Goal: Information Seeking & Learning: Check status

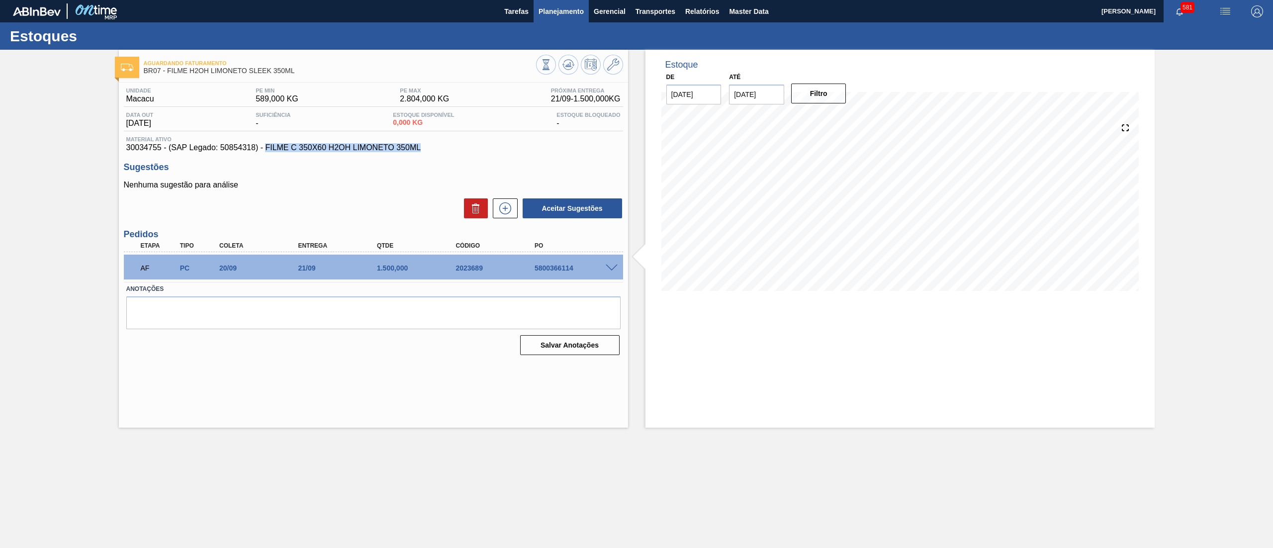
click at [544, 15] on span "Planejamento" at bounding box center [560, 11] width 45 height 12
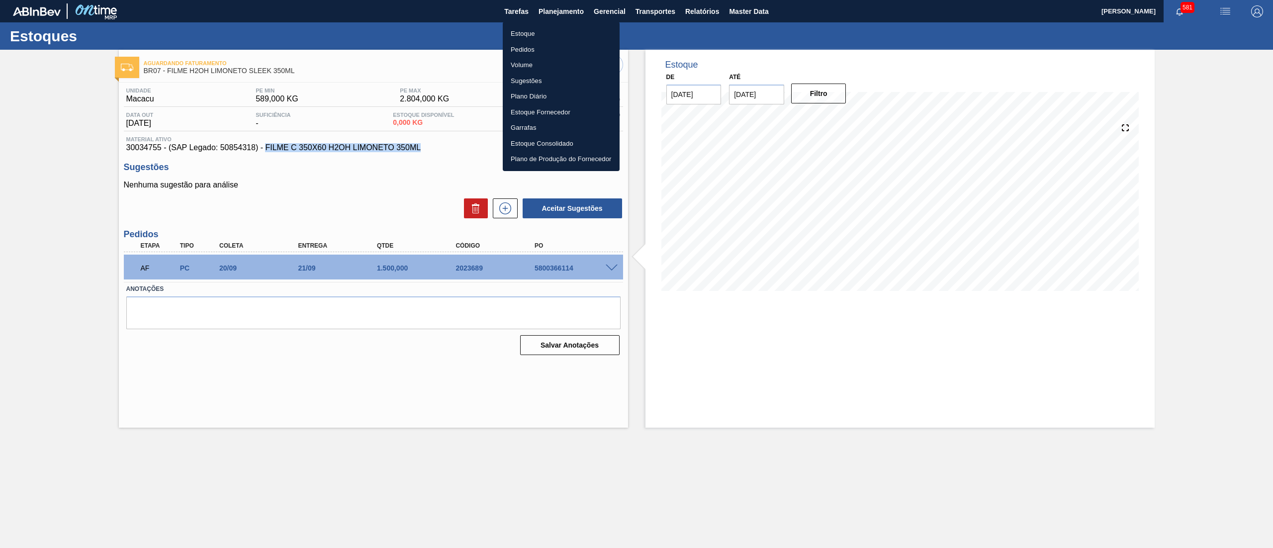
click at [550, 34] on li "Estoque" at bounding box center [561, 34] width 117 height 16
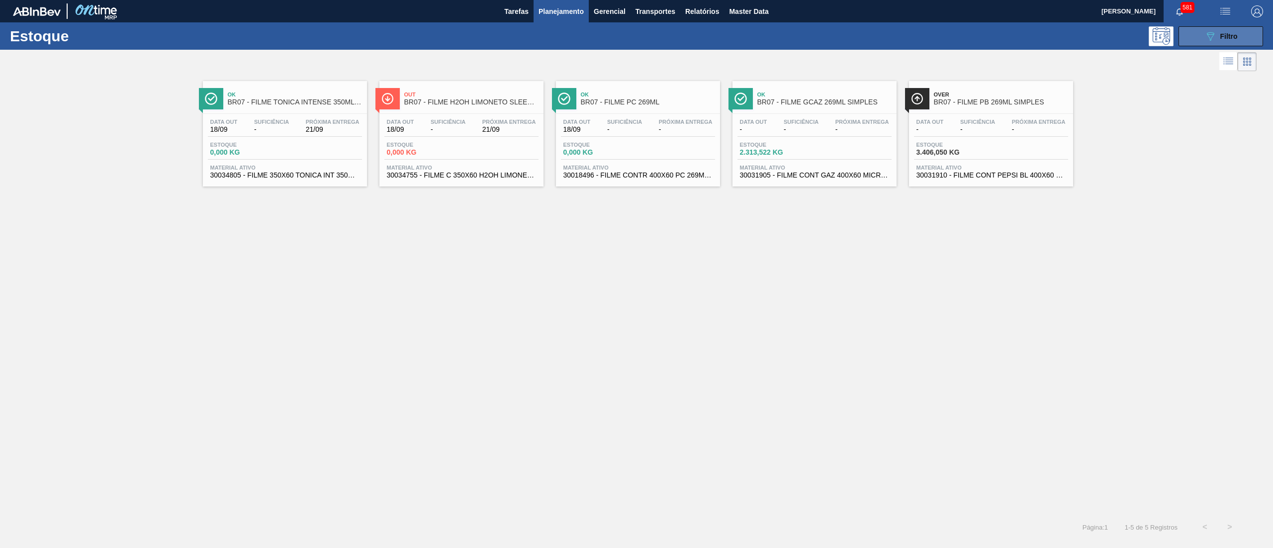
click at [1199, 33] on button "089F7B8B-B2A5-4AFE-B5C0-19BA573D28AC Filtro" at bounding box center [1220, 36] width 85 height 20
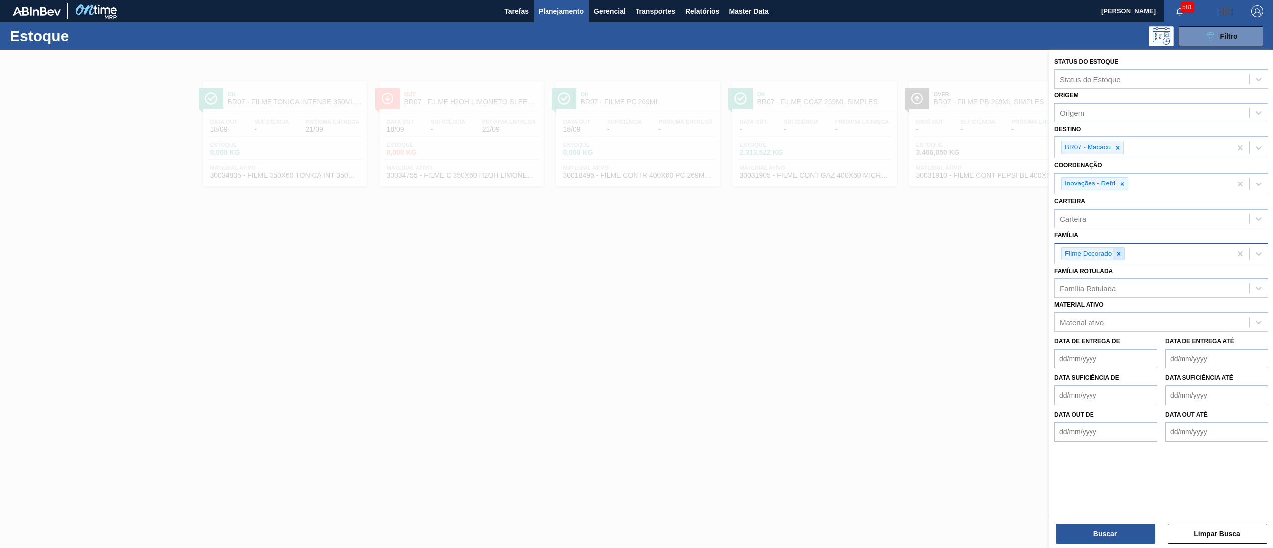
click at [1115, 253] on icon at bounding box center [1118, 253] width 7 height 7
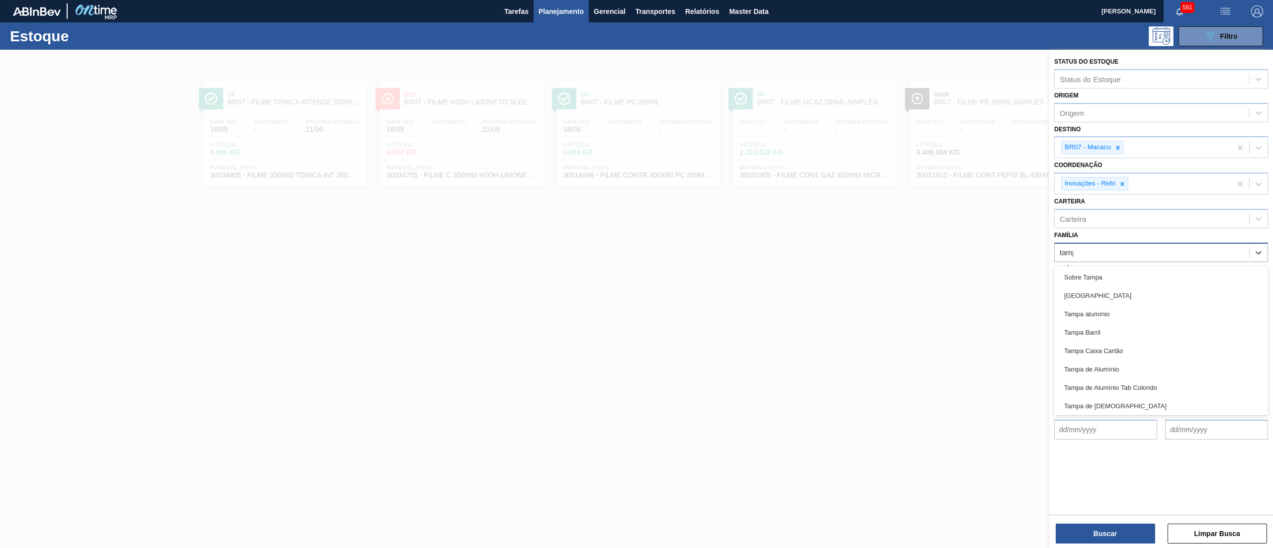
type input "[GEOGRAPHIC_DATA]"
click at [1110, 361] on div "Tampa de Alumínio" at bounding box center [1161, 369] width 214 height 18
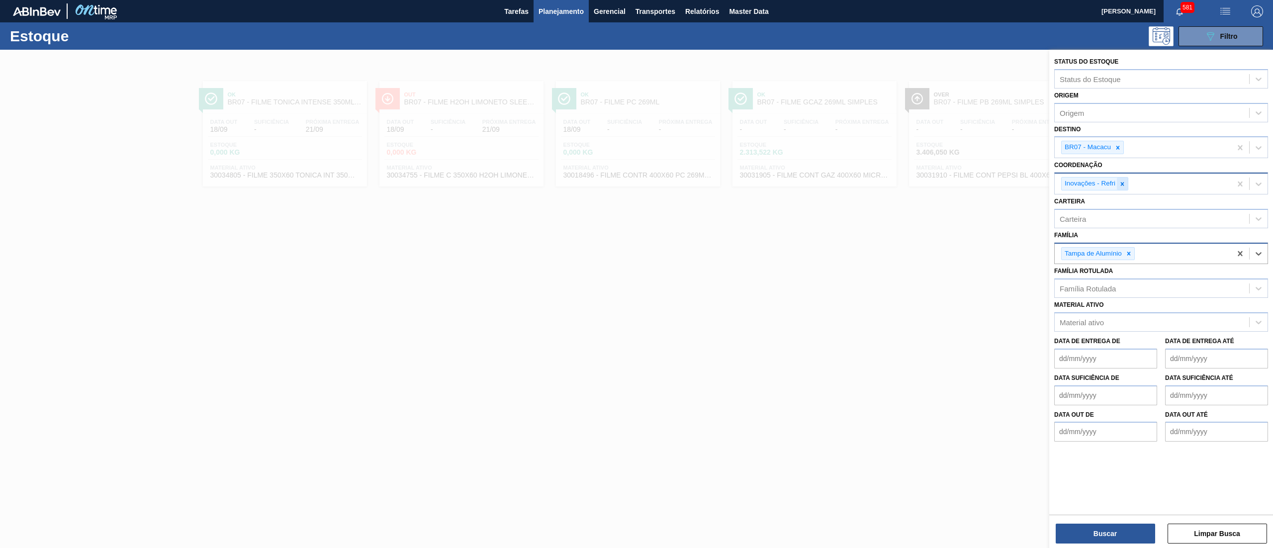
click at [1122, 180] on icon at bounding box center [1121, 183] width 7 height 7
click at [1122, 147] on div at bounding box center [1117, 147] width 11 height 12
click at [1127, 243] on div at bounding box center [1128, 249] width 11 height 12
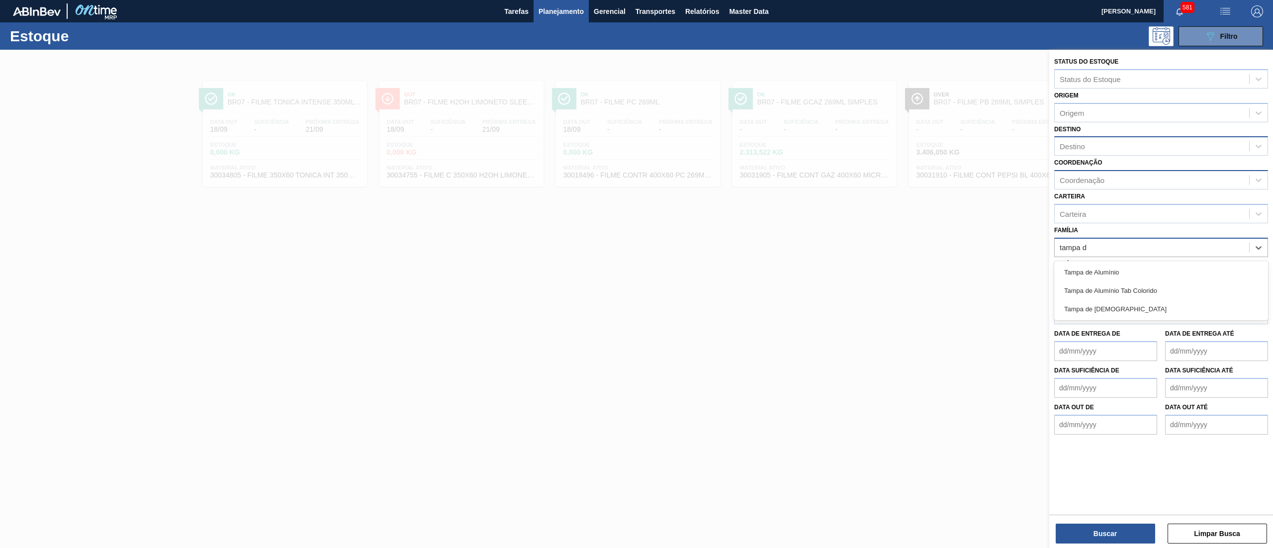
type input "tampa de"
click at [1101, 304] on div "Tampa de [DEMOGRAPHIC_DATA]" at bounding box center [1161, 309] width 214 height 18
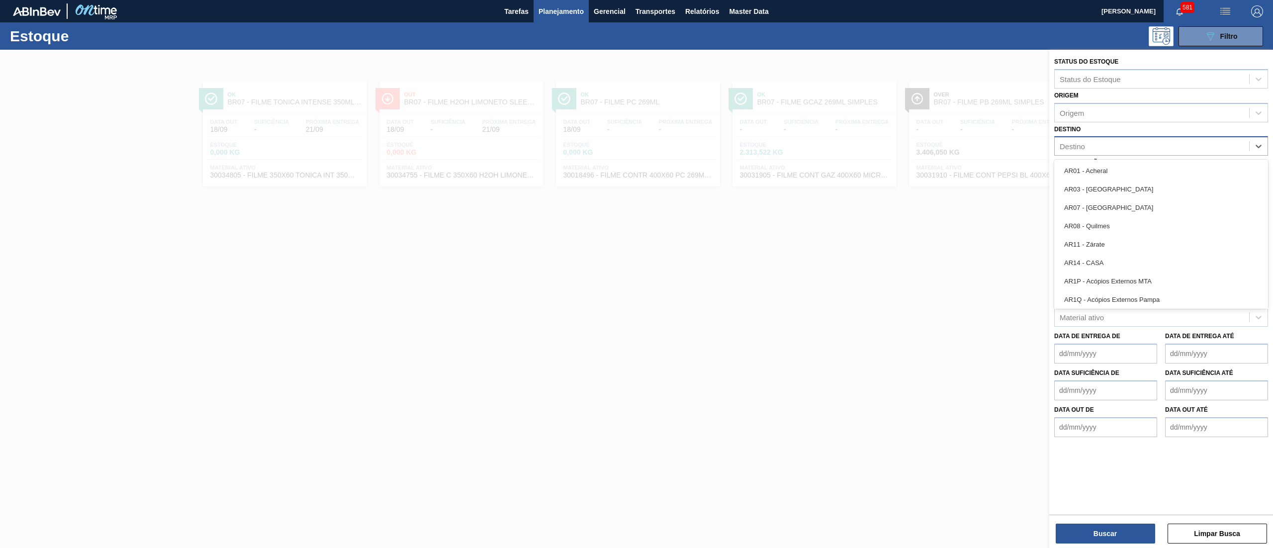
click at [1100, 144] on div "Destino" at bounding box center [1151, 146] width 194 height 14
type input "22"
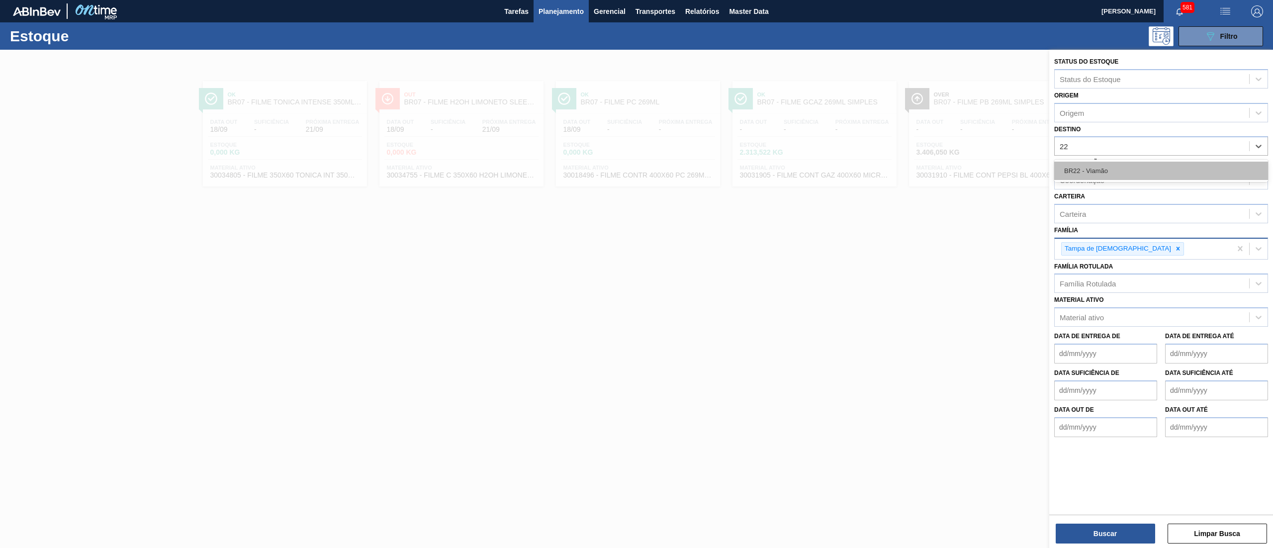
click at [1099, 166] on div "BR22 - Viamão" at bounding box center [1161, 171] width 214 height 18
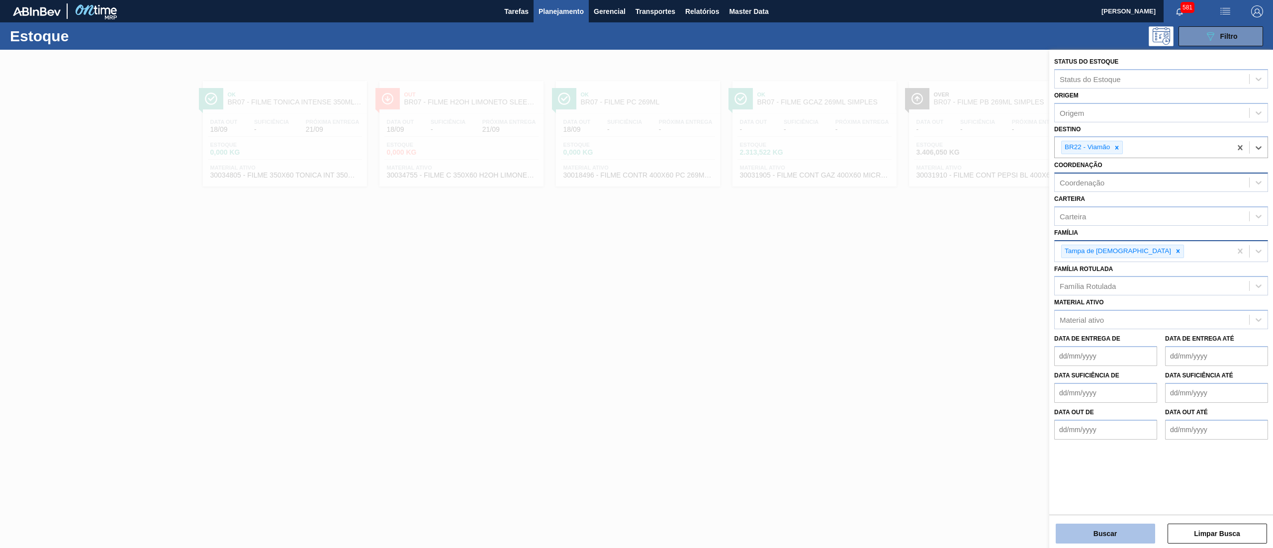
click at [1109, 535] on button "Buscar" at bounding box center [1104, 533] width 99 height 20
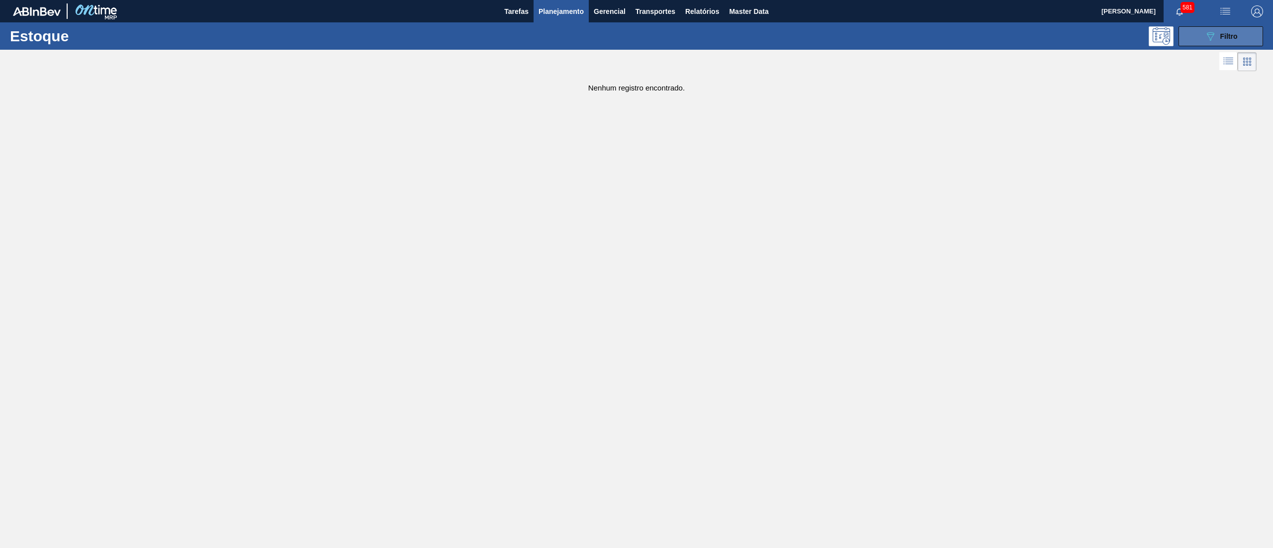
click at [1194, 26] on button "089F7B8B-B2A5-4AFE-B5C0-19BA573D28AC Filtro" at bounding box center [1220, 36] width 85 height 20
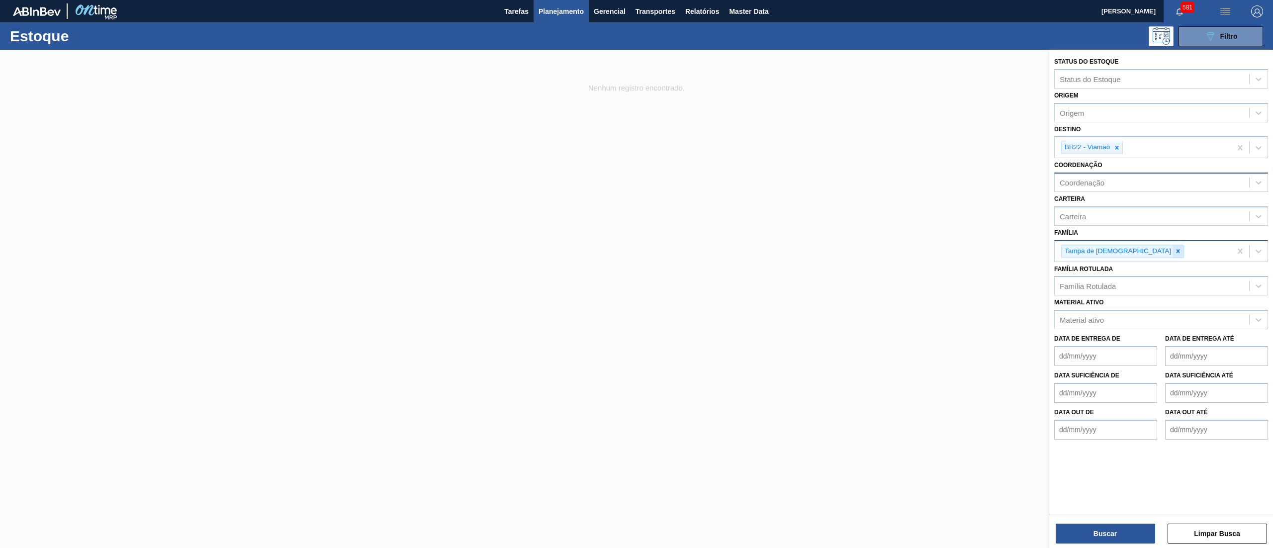
click at [1172, 254] on div at bounding box center [1177, 251] width 11 height 12
click at [1119, 214] on div "Carteira" at bounding box center [1151, 216] width 194 height 14
type input "tampa de lata"
click at [1108, 232] on div "Tampa de [DEMOGRAPHIC_DATA]" at bounding box center [1161, 241] width 214 height 18
click at [1095, 533] on button "Buscar" at bounding box center [1104, 533] width 99 height 20
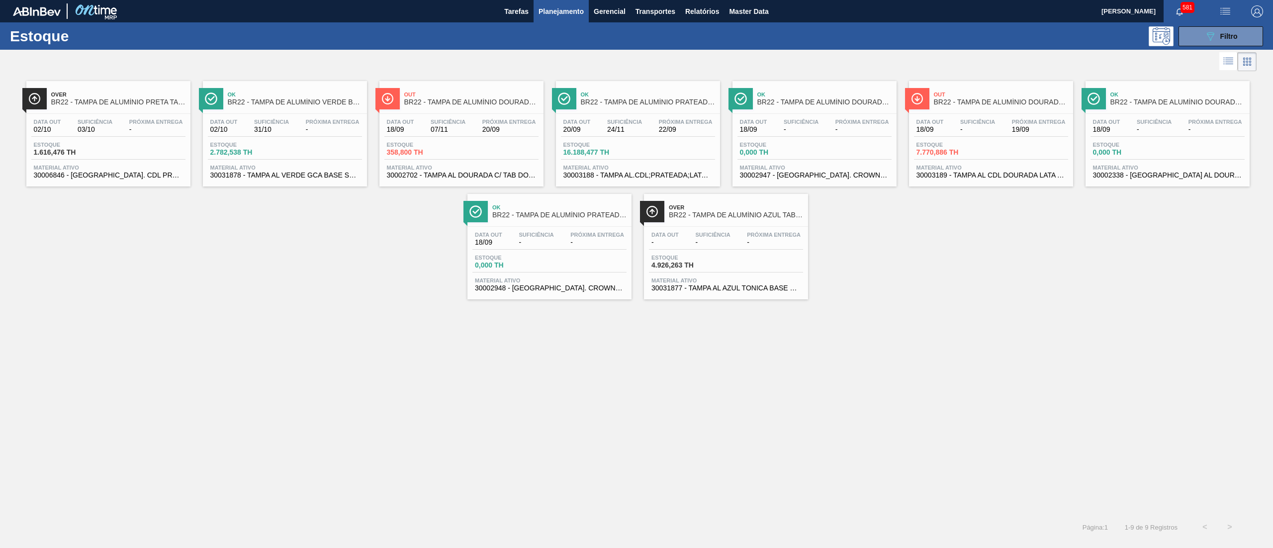
click at [684, 153] on div "Estoque 16.188,477 TH" at bounding box center [638, 151] width 154 height 18
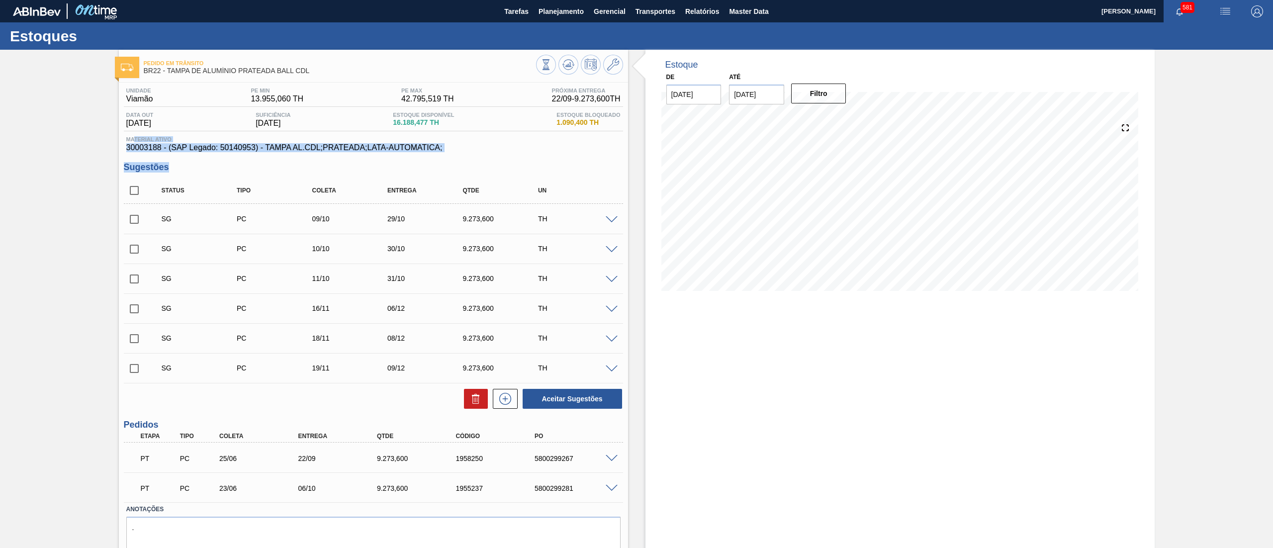
drag, startPoint x: 459, startPoint y: 154, endPoint x: 142, endPoint y: 149, distance: 317.7
click at [134, 143] on div "Unidade Viamão PE MIN 13.955,060 TH PE MAX 42.795,519 TH Próxima Entrega 22/09 …" at bounding box center [373, 331] width 509 height 496
click at [213, 167] on h3 "Sugestões" at bounding box center [373, 167] width 499 height 10
drag, startPoint x: 456, startPoint y: 147, endPoint x: 74, endPoint y: 149, distance: 381.8
click at [74, 149] on div "Pedido [PERSON_NAME] BR22 - [GEOGRAPHIC_DATA] PRATEADA BALL CDL Unidade Viamão …" at bounding box center [636, 317] width 1273 height 534
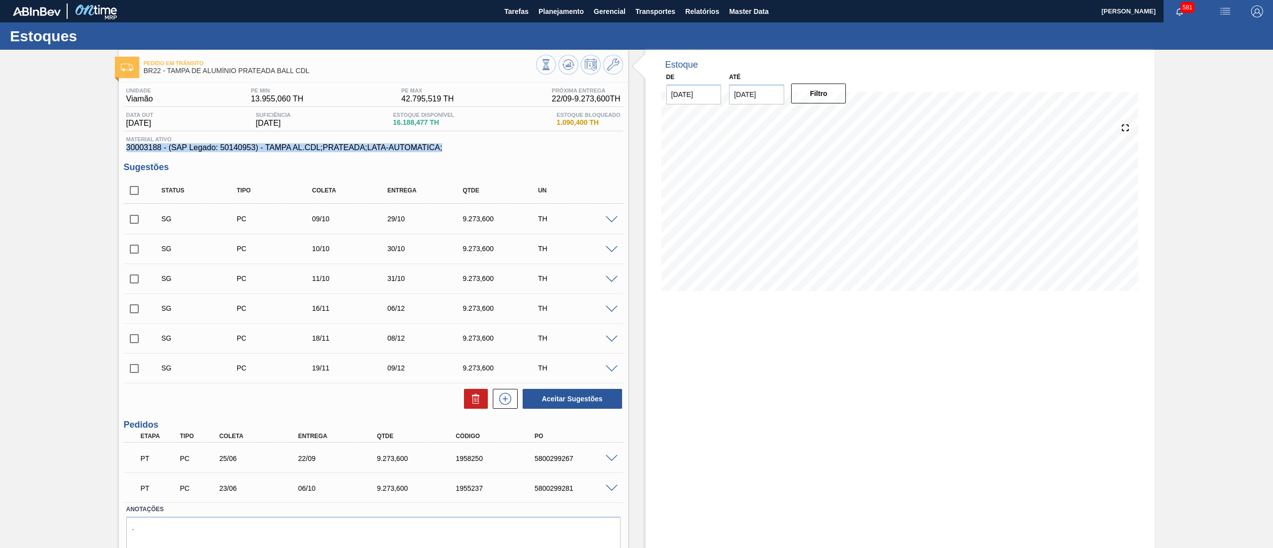
copy span "30003188 - (SAP Legado: 50140953) - TAMPA AL.CDL;PRATEADA;LATA-AUTOMATICA;"
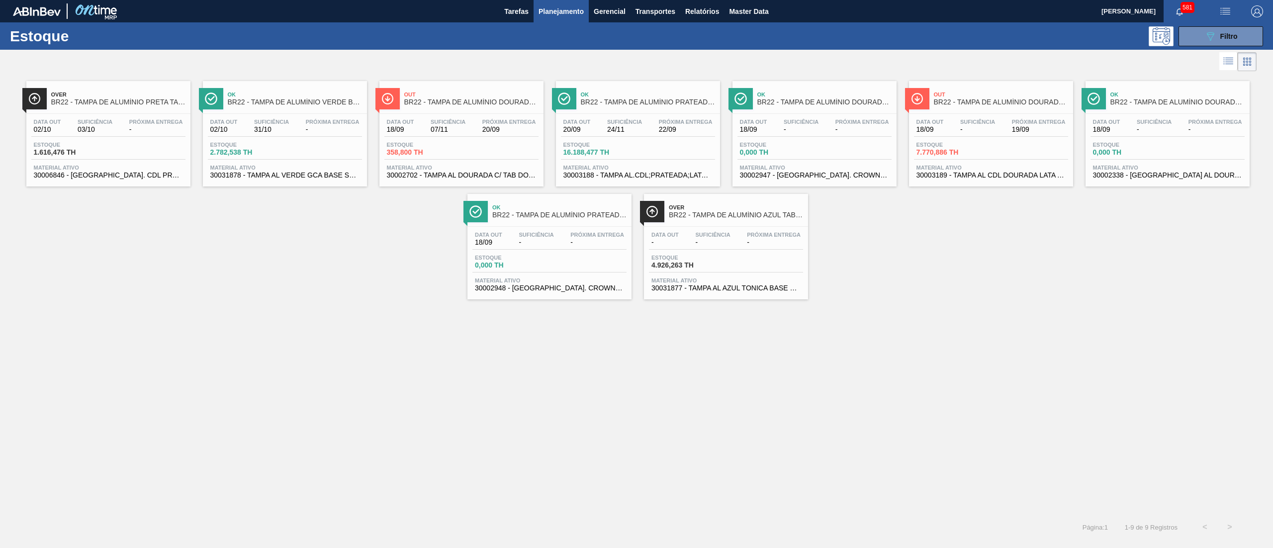
click at [105, 115] on div "Data out 02/10 Suficiência 03/10 Próxima Entrega - [GEOGRAPHIC_DATA] 1.616,476 …" at bounding box center [108, 148] width 164 height 68
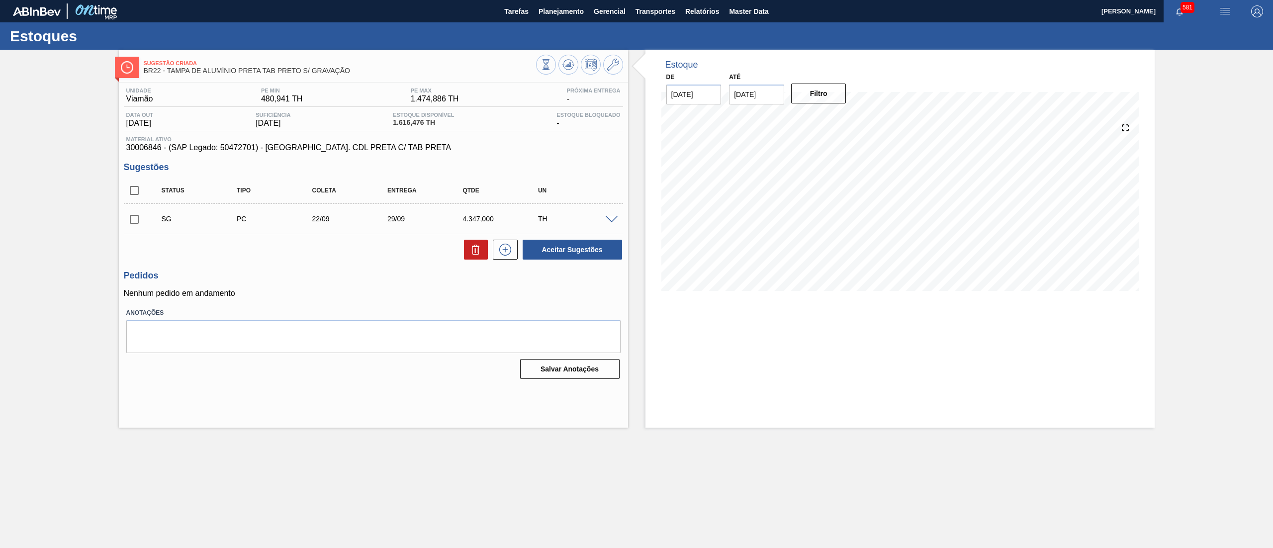
click at [406, 143] on div "Material ativo 30006846 - (SAP Legado: 50472701) - [GEOGRAPHIC_DATA] AL. CDL PR…" at bounding box center [373, 144] width 499 height 16
drag, startPoint x: 410, startPoint y: 147, endPoint x: 114, endPoint y: 149, distance: 295.8
click at [114, 149] on div "Sugestão Criada BR22 - TAMPA DE ALUMÍNIO PRETA TAB PRETO S/ GRAVAÇÃO Unidade Vi…" at bounding box center [636, 239] width 1273 height 378
copy span "30006846 - (SAP Legado: 50472701) - [GEOGRAPHIC_DATA]. CDL PRETA C/ TAB PRETA"
